Goal: Communication & Community: Answer question/provide support

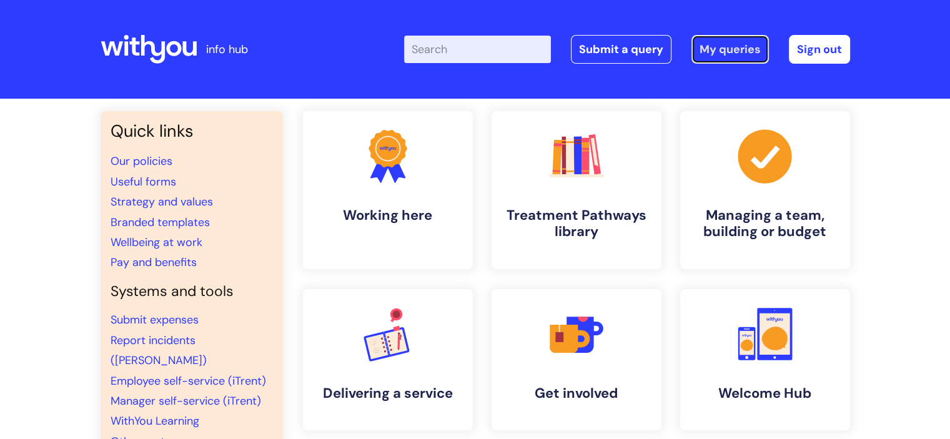
click at [726, 46] on link "My queries" at bounding box center [729, 49] width 77 height 29
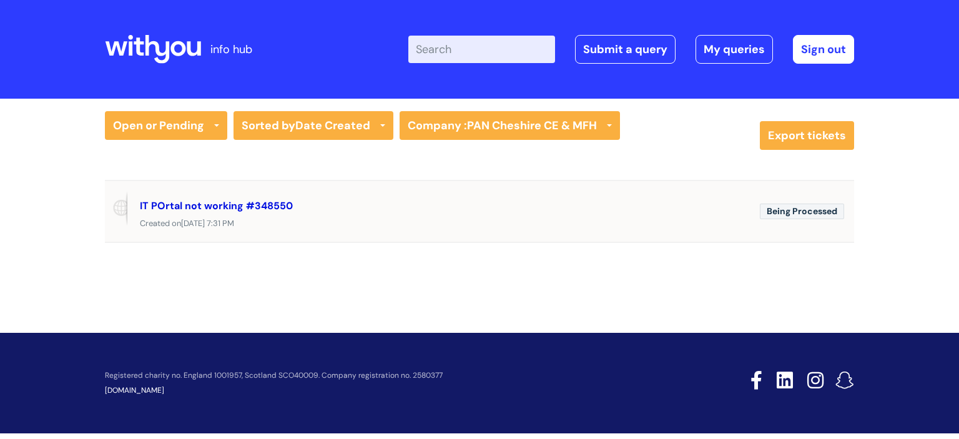
click at [212, 209] on link "IT POrtal not working #348550" at bounding box center [216, 205] width 153 height 13
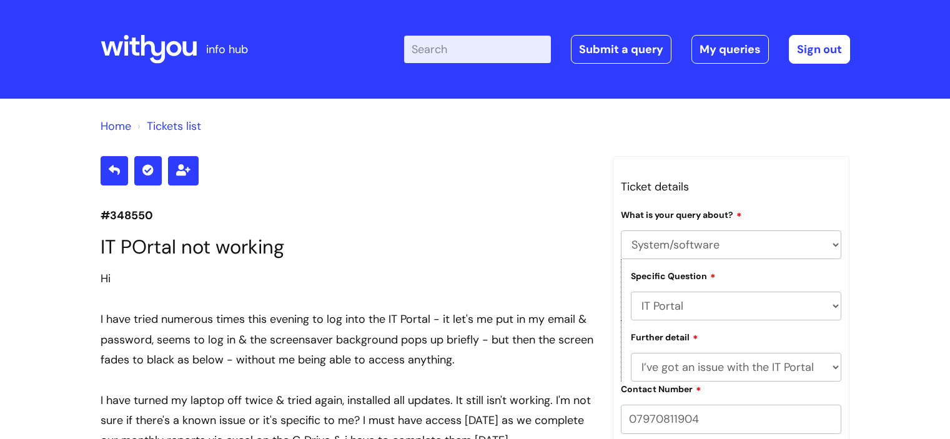
select select "System/software"
select select "IT Portal"
select select "I’ve got an issue with the IT Portal"
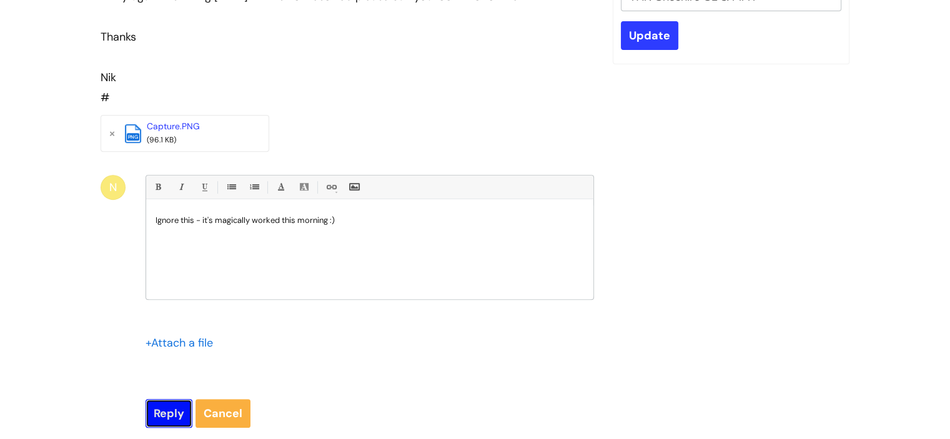
click at [171, 411] on input "Reply" at bounding box center [168, 413] width 47 height 29
type input "Please Wait..."
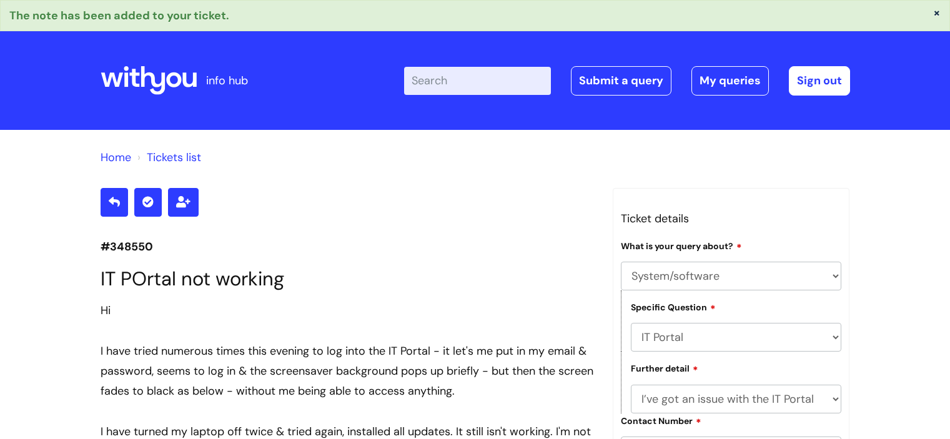
select select "System/software"
select select "IT Portal"
select select "I’ve got an issue with the IT Portal"
